Goal: Transaction & Acquisition: Purchase product/service

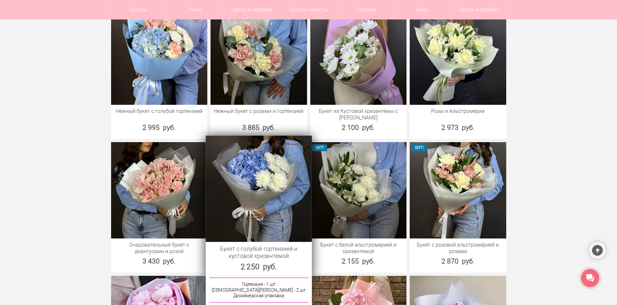
scroll to position [713, 0]
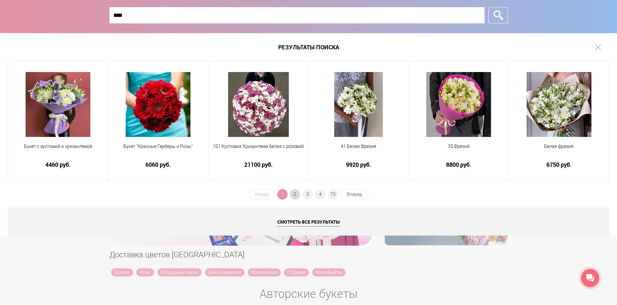
type input "****"
click at [294, 194] on span "2" at bounding box center [295, 194] width 10 height 10
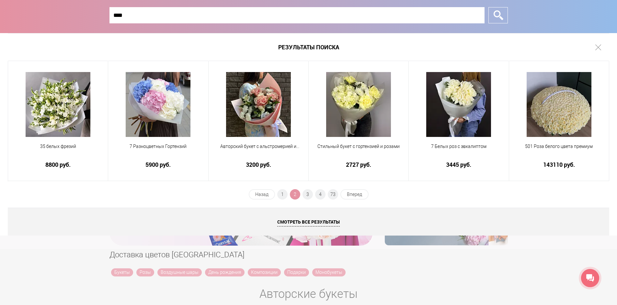
click at [302, 194] on ul "Назад 1 2 3 4 73 Вперед" at bounding box center [308, 196] width 121 height 15
click at [307, 194] on span "3" at bounding box center [308, 194] width 10 height 10
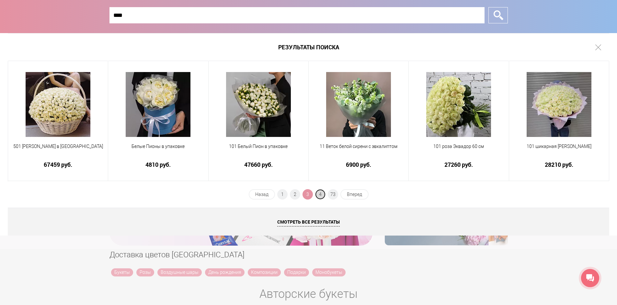
click at [320, 193] on span "4" at bounding box center [320, 194] width 10 height 10
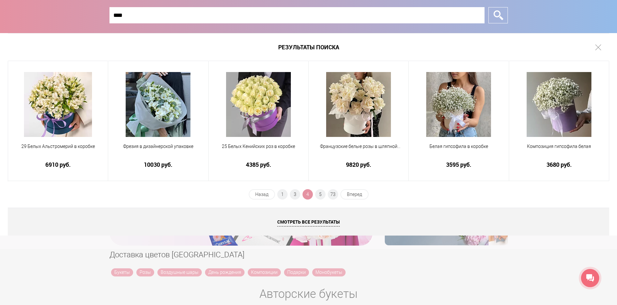
click at [186, 17] on input "****" at bounding box center [297, 15] width 375 height 16
click at [489, 7] on input "*" at bounding box center [498, 15] width 19 height 16
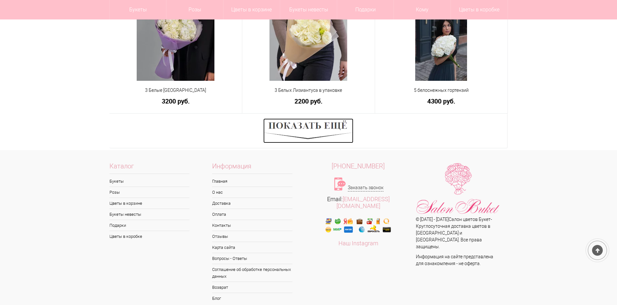
click at [334, 130] on img at bounding box center [308, 130] width 90 height 25
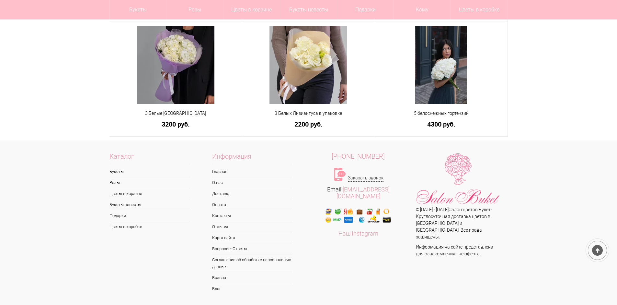
scroll to position [398, 0]
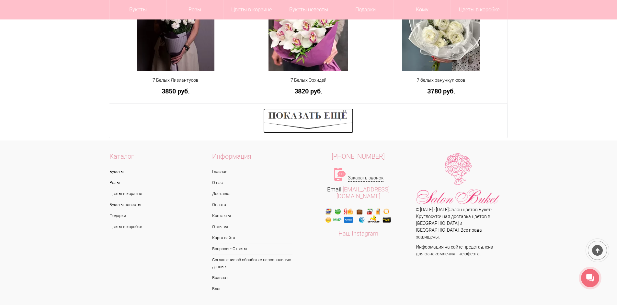
click at [331, 129] on img at bounding box center [308, 120] width 90 height 25
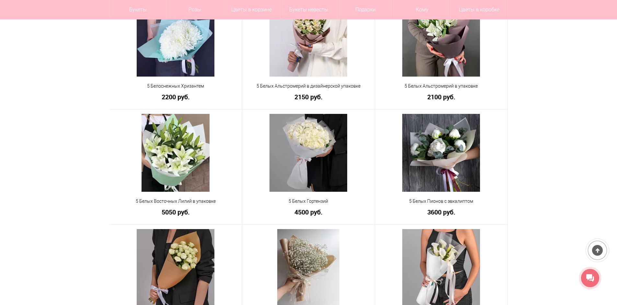
scroll to position [0, 0]
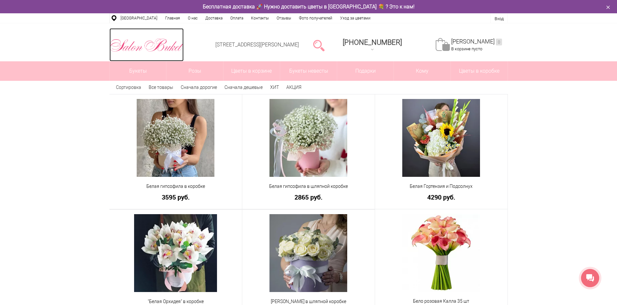
click at [140, 40] on img at bounding box center [147, 45] width 74 height 17
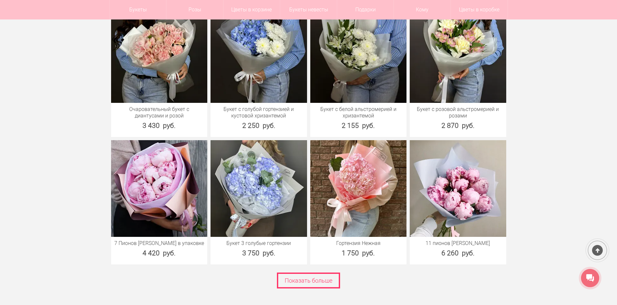
scroll to position [907, 0]
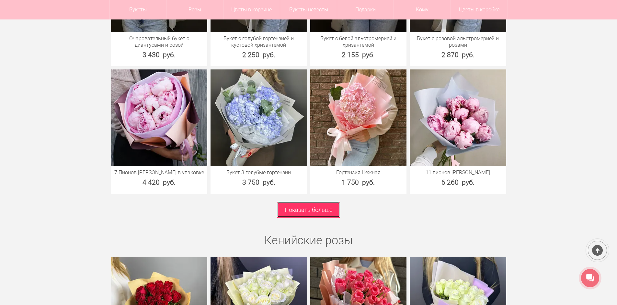
click at [315, 204] on link "Показать больше" at bounding box center [308, 210] width 63 height 16
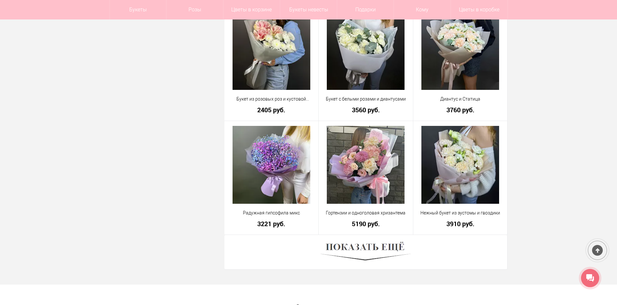
scroll to position [1750, 0]
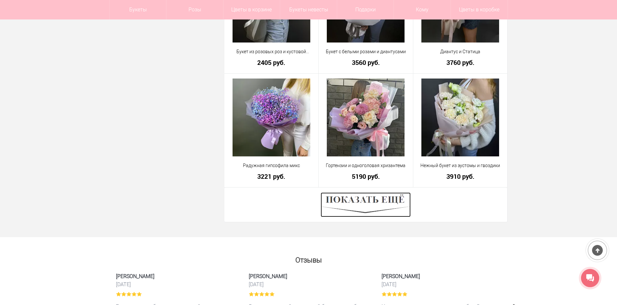
click at [395, 210] on img at bounding box center [366, 204] width 90 height 25
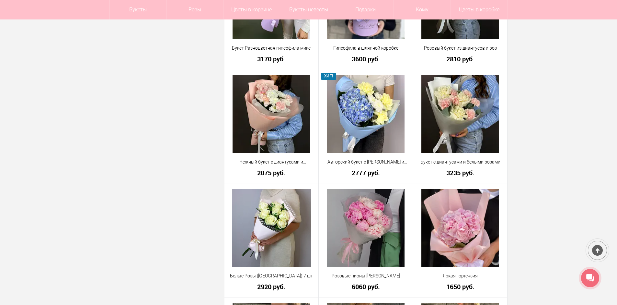
scroll to position [2042, 0]
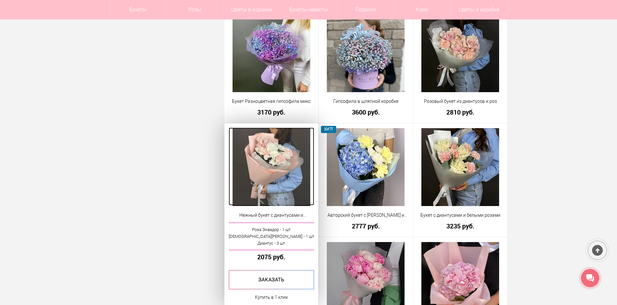
click at [298, 188] on img at bounding box center [272, 167] width 78 height 78
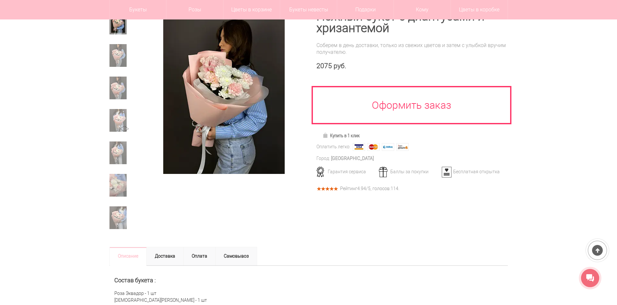
scroll to position [97, 0]
